Goal: Task Accomplishment & Management: Manage account settings

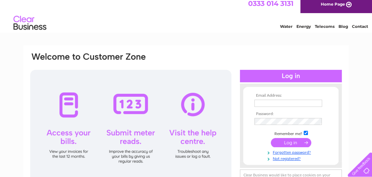
scroll to position [5, 0]
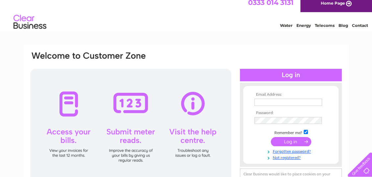
click at [267, 102] on input "text" at bounding box center [288, 102] width 68 height 7
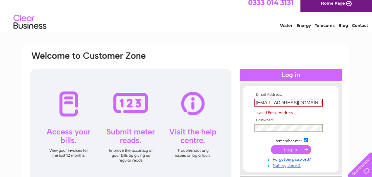
click at [276, 119] on tbody "Email Address: jacqui@landed.info Invalid Email Address Password: Remember me?" at bounding box center [291, 131] width 76 height 76
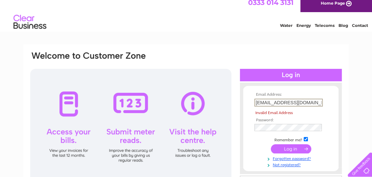
click at [300, 103] on input "[EMAIL_ADDRESS][DOMAIN_NAME]" at bounding box center [288, 103] width 68 height 8
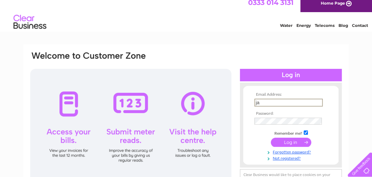
type input "j"
type input "[EMAIL_ADDRESS][DOMAIN_NAME]"
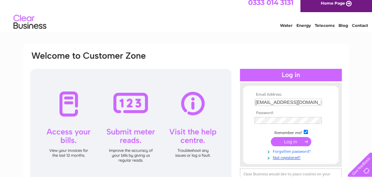
click at [293, 152] on link "Forgotten password?" at bounding box center [291, 151] width 75 height 6
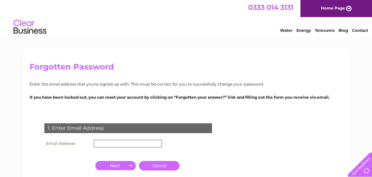
click at [141, 142] on input "text" at bounding box center [128, 144] width 68 height 8
drag, startPoint x: 141, startPoint y: 142, endPoint x: 153, endPoint y: 85, distance: 58.2
click at [153, 85] on div "Forgotten Password Enter the email address that you're signed up with. This mus…" at bounding box center [185, 141] width 325 height 184
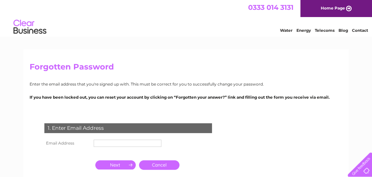
click at [207, 166] on div "1. Enter Email Address Email Address Cancel" at bounding box center [130, 159] width 200 height 85
click at [118, 162] on input "button" at bounding box center [115, 165] width 40 height 9
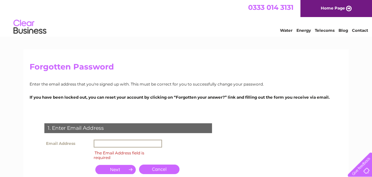
click at [127, 146] on input "text" at bounding box center [128, 144] width 68 height 8
click at [144, 145] on input "jacqui@landed.info" at bounding box center [128, 144] width 68 height 8
click at [117, 171] on input "button" at bounding box center [115, 169] width 40 height 9
click at [137, 143] on input "jacqui@landed.info" at bounding box center [128, 144] width 68 height 8
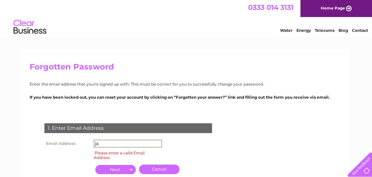
type input "j"
click at [179, 152] on div "1. Enter Email Address Email Address jacqui@landed,info Please enter a valid Em…" at bounding box center [130, 159] width 200 height 85
click at [114, 172] on input "button" at bounding box center [115, 169] width 40 height 9
click at [260, 138] on form "1. Enter Email Address Email Address jacqui@landed,info Please enter a valid Em…" at bounding box center [186, 162] width 313 height 105
click at [139, 143] on input "jacqui@landed,info" at bounding box center [128, 144] width 68 height 8
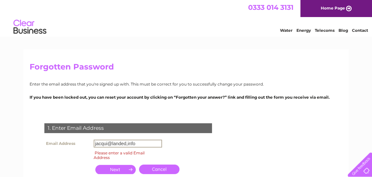
click at [139, 143] on input "jacqui@landed,info" at bounding box center [128, 144] width 68 height 8
click at [115, 169] on input "button" at bounding box center [115, 169] width 40 height 9
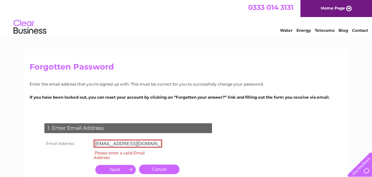
click at [115, 169] on input "button" at bounding box center [115, 169] width 40 height 9
click at [219, 146] on div "1. Enter Email Address Email Address jacqui@landed.info Please enter a valid Em…" at bounding box center [130, 159] width 200 height 85
click at [138, 144] on input "jacqui@landed.info" at bounding box center [128, 144] width 68 height 8
click at [112, 171] on input "button" at bounding box center [115, 169] width 40 height 9
click at [310, 131] on form "1. Enter Email Address Email Address jacqui@landed.info Please enter a valid Em…" at bounding box center [186, 162] width 313 height 105
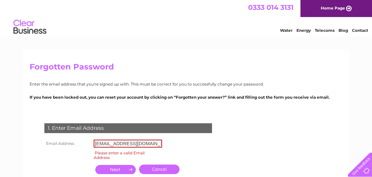
click at [140, 144] on input "jacqui@landed.info" at bounding box center [128, 144] width 68 height 8
type input "j"
click at [119, 172] on input "button" at bounding box center [115, 169] width 40 height 9
click at [116, 169] on input "button" at bounding box center [115, 169] width 40 height 9
click at [109, 143] on input "Jacqui@landed.info" at bounding box center [128, 144] width 68 height 8
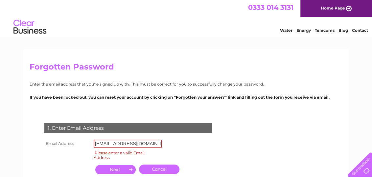
click at [120, 172] on input "button" at bounding box center [115, 169] width 40 height 9
click at [175, 146] on div "1. Enter Email Address Email Address alayna@landed.info Please enter a valid Em…" at bounding box center [130, 159] width 200 height 85
click at [145, 146] on input "alayna@landed.info" at bounding box center [128, 144] width 68 height 8
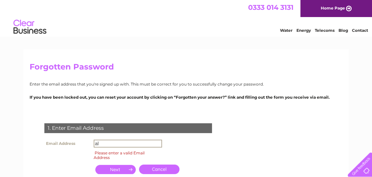
type input "a"
click at [184, 153] on div "1. Enter Email Address Email Address enquiries Please enter a valid Email Addre…" at bounding box center [130, 159] width 200 height 85
click at [122, 144] on input "enquiries" at bounding box center [128, 144] width 68 height 8
click at [115, 170] on input "button" at bounding box center [115, 169] width 40 height 9
click at [113, 169] on input "button" at bounding box center [115, 169] width 40 height 9
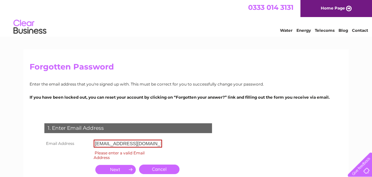
click at [113, 169] on input "button" at bounding box center [115, 169] width 40 height 9
click at [143, 144] on input "enquiries@landed.info" at bounding box center [128, 144] width 68 height 8
type input "e"
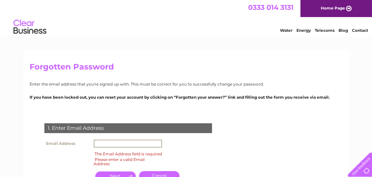
click at [143, 144] on input "text" at bounding box center [128, 144] width 68 height 8
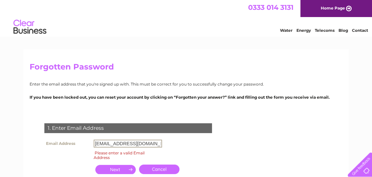
click at [118, 171] on input "button" at bounding box center [115, 169] width 40 height 9
click at [136, 143] on input "jacqui@landed.info" at bounding box center [128, 144] width 68 height 8
type input "j"
type input "enquries@landed.info"
click at [117, 170] on input "button" at bounding box center [115, 169] width 40 height 9
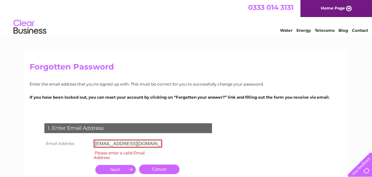
click at [117, 170] on input "button" at bounding box center [115, 169] width 40 height 9
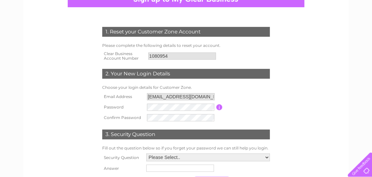
scroll to position [92, 0]
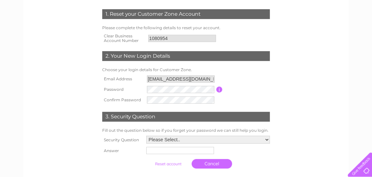
click at [252, 96] on table "Email Address jacqui@landed.info Password Password must be at least 6 character…" at bounding box center [186, 90] width 171 height 32
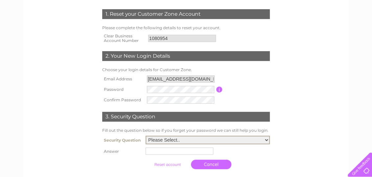
click at [184, 139] on select "Please Select.. In what town or city was your first job? In what town or city d…" at bounding box center [208, 140] width 124 height 9
select select "4"
click at [146, 136] on select "Please Select.. In what town or city was your first job? In what town or city d…" at bounding box center [208, 140] width 124 height 9
click at [165, 152] on input "text" at bounding box center [180, 151] width 68 height 7
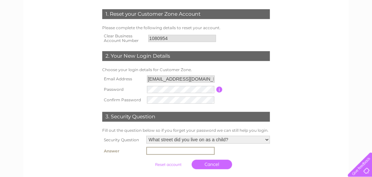
click at [148, 160] on input "submit" at bounding box center [168, 164] width 40 height 9
type input "Madras"
click at [251, 151] on td "Madras" at bounding box center [208, 151] width 127 height 11
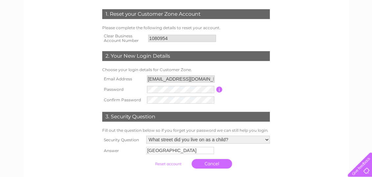
click at [218, 90] on input "button" at bounding box center [219, 90] width 6 height 6
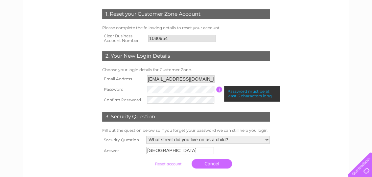
click at [317, 145] on form "1. Reset your Customer Zone Account Please complete the following details to re…" at bounding box center [186, 90] width 313 height 189
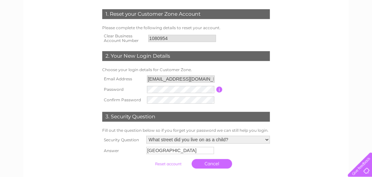
click at [166, 165] on input "submit" at bounding box center [168, 164] width 40 height 9
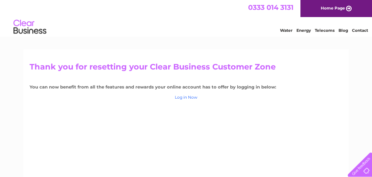
click at [188, 97] on link "Log in Now" at bounding box center [186, 97] width 23 height 5
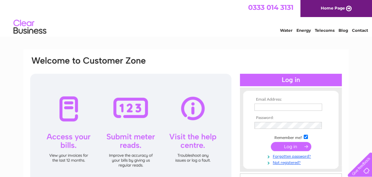
type input "jacqui@landed.info"
click at [294, 148] on input "submit" at bounding box center [291, 146] width 40 height 9
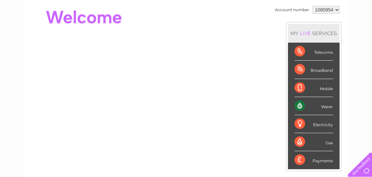
scroll to position [51, 0]
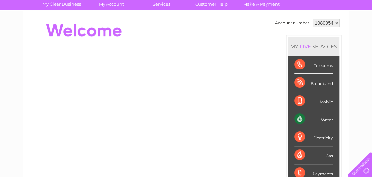
click at [300, 117] on div "Water" at bounding box center [313, 119] width 38 height 18
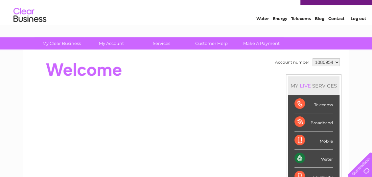
scroll to position [0, 0]
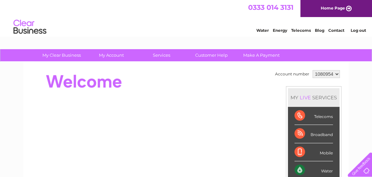
click at [262, 31] on link "Water" at bounding box center [262, 30] width 12 height 5
